Goal: Information Seeking & Learning: Learn about a topic

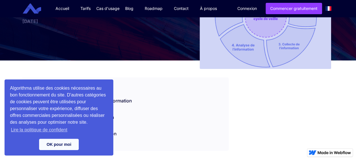
scroll to position [64, 0]
click at [67, 142] on link "OK pour moi" at bounding box center [59, 143] width 40 height 11
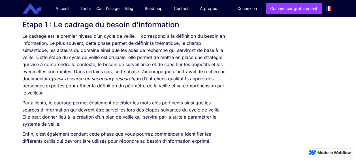
scroll to position [336, 0]
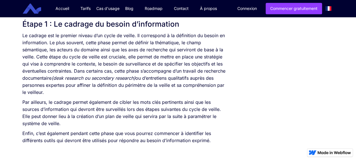
click at [183, 67] on p "Le cadrage est le premier niveau d’un cycle de veille. Il correspond à la défin…" at bounding box center [125, 64] width 206 height 64
click at [156, 85] on p "Le cadrage est le premier niveau d’un cycle de veille. Il correspond à la défin…" at bounding box center [125, 64] width 206 height 64
click at [155, 84] on p "Le cadrage est le premier niveau d’un cycle de veille. Il correspond à la défin…" at bounding box center [125, 64] width 206 height 64
drag, startPoint x: 49, startPoint y: 48, endPoint x: 98, endPoint y: 48, distance: 49.6
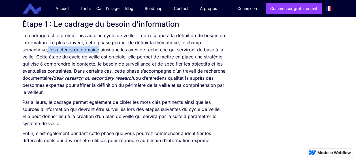
click at [98, 48] on p "Le cadrage est le premier niveau d’un cycle de veille. Il correspond à la défin…" at bounding box center [125, 64] width 206 height 64
drag, startPoint x: 98, startPoint y: 48, endPoint x: 159, endPoint y: 46, distance: 60.6
click at [159, 46] on p "Le cadrage est le premier niveau d’un cycle de veille. Il correspond à la défin…" at bounding box center [125, 64] width 206 height 64
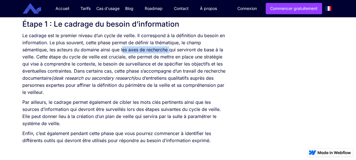
drag, startPoint x: 122, startPoint y: 48, endPoint x: 169, endPoint y: 50, distance: 47.3
click at [169, 50] on p "Le cadrage est le premier niveau d’un cycle de veille. Il correspond à la défin…" at bounding box center [125, 64] width 206 height 64
click at [115, 59] on p "Le cadrage est le premier niveau d’un cycle de veille. Il correspond à la défin…" at bounding box center [125, 64] width 206 height 64
click at [72, 71] on p "Le cadrage est le premier niveau d’un cycle de veille. Il correspond à la défin…" at bounding box center [125, 64] width 206 height 64
click at [88, 61] on p "Le cadrage est le premier niveau d’un cycle de veille. Il correspond à la défin…" at bounding box center [125, 64] width 206 height 64
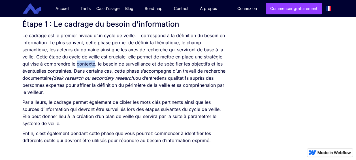
click at [88, 61] on p "Le cadrage est le premier niveau d’un cycle de veille. Il correspond à la défin…" at bounding box center [125, 64] width 206 height 64
click at [211, 57] on p "Le cadrage est le premier niveau d’un cycle de veille. Il correspond à la défin…" at bounding box center [125, 64] width 206 height 64
click at [82, 65] on p "Le cadrage est le premier niveau d’un cycle de veille. Il correspond à la défin…" at bounding box center [125, 64] width 206 height 64
drag, startPoint x: 82, startPoint y: 65, endPoint x: 75, endPoint y: 64, distance: 6.8
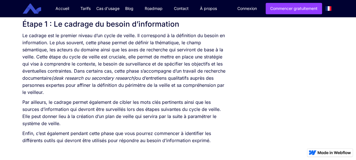
click at [75, 64] on p "Le cadrage est le premier niveau d’un cycle de veille. Il correspond à la défin…" at bounding box center [125, 64] width 206 height 64
click at [82, 65] on p "Le cadrage est le premier niveau d’un cycle de veille. Il correspond à la défin…" at bounding box center [125, 64] width 206 height 64
click at [99, 66] on p "Le cadrage est le premier niveau d’un cycle de veille. Il correspond à la défin…" at bounding box center [125, 64] width 206 height 64
click at [123, 61] on p "Le cadrage est le premier niveau d’un cycle de veille. Il correspond à la défin…" at bounding box center [125, 64] width 206 height 64
click at [129, 63] on p "Le cadrage est le premier niveau d’un cycle de veille. Il correspond à la défin…" at bounding box center [125, 64] width 206 height 64
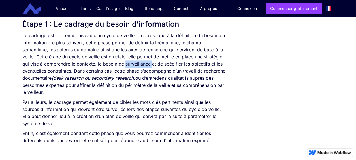
click at [129, 63] on p "Le cadrage est le premier niveau d’un cycle de veille. Il correspond à la défin…" at bounding box center [125, 64] width 206 height 64
drag, startPoint x: 129, startPoint y: 63, endPoint x: 125, endPoint y: 65, distance: 3.9
click at [125, 65] on p "Le cadrage est le premier niveau d’un cycle de veille. Il correspond à la défin…" at bounding box center [125, 64] width 206 height 64
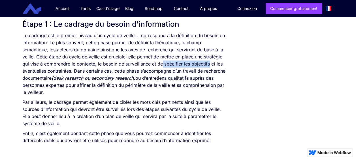
drag, startPoint x: 163, startPoint y: 61, endPoint x: 209, endPoint y: 65, distance: 46.3
click at [209, 65] on p "Le cadrage est le premier niveau d’un cycle de veille. Il correspond à la défin…" at bounding box center [125, 64] width 206 height 64
drag, startPoint x: 209, startPoint y: 65, endPoint x: 186, endPoint y: 62, distance: 23.1
click at [186, 62] on p "Le cadrage est le premier niveau d’un cycle de veille. Il correspond à la défin…" at bounding box center [125, 64] width 206 height 64
click at [55, 70] on p "Le cadrage est le premier niveau d’un cycle de veille. Il correspond à la défin…" at bounding box center [125, 64] width 206 height 64
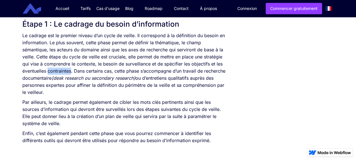
click at [55, 70] on p "Le cadrage est le premier niveau d’un cycle de veille. Il correspond à la défin…" at bounding box center [125, 64] width 206 height 64
drag, startPoint x: 55, startPoint y: 70, endPoint x: 81, endPoint y: 93, distance: 34.3
click at [81, 93] on p "Le cadrage est le premier niveau d’un cycle de veille. Il correspond à la défin…" at bounding box center [125, 64] width 206 height 64
click at [191, 86] on p "Le cadrage est le premier niveau d’un cycle de veille. Il correspond à la défin…" at bounding box center [125, 64] width 206 height 64
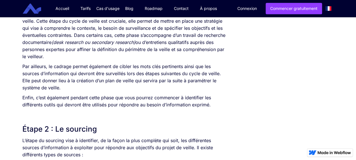
scroll to position [371, 0]
